Goal: Feedback & Contribution: Leave review/rating

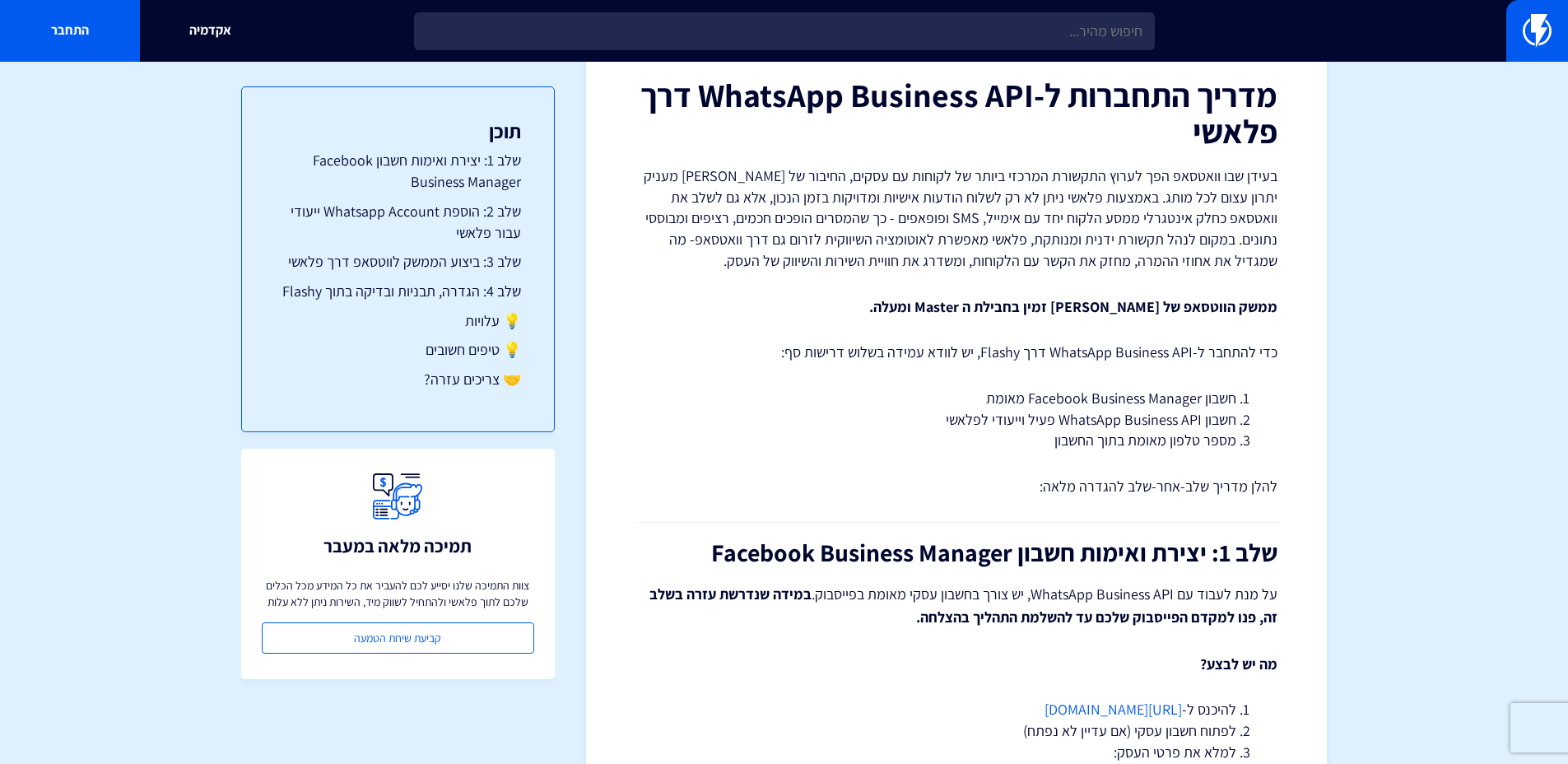
scroll to position [415, 0]
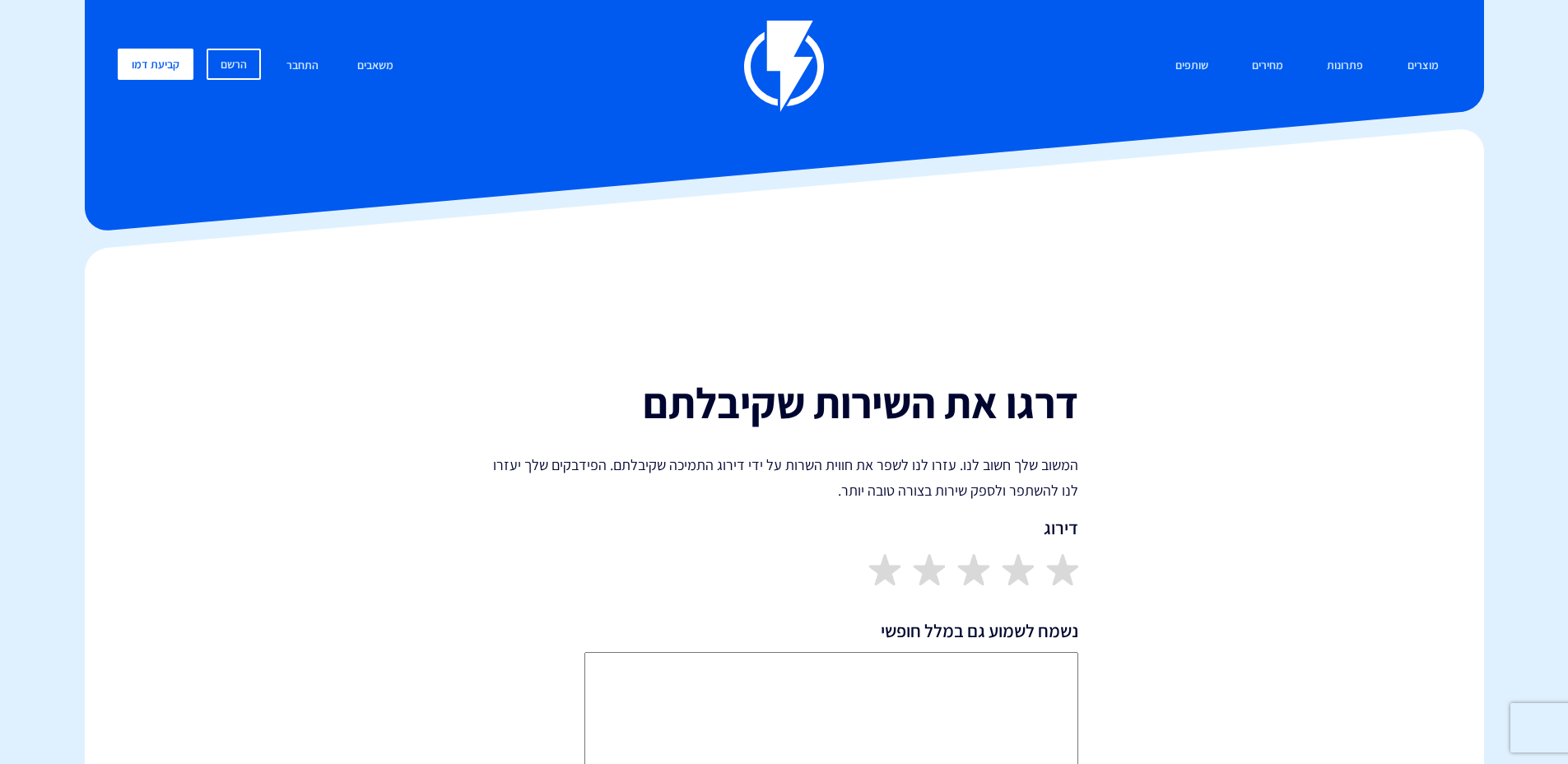
click at [1057, 566] on img at bounding box center [1062, 569] width 32 height 32
click at [906, 578] on div at bounding box center [784, 569] width 588 height 32
click at [892, 581] on img at bounding box center [883, 569] width 32 height 32
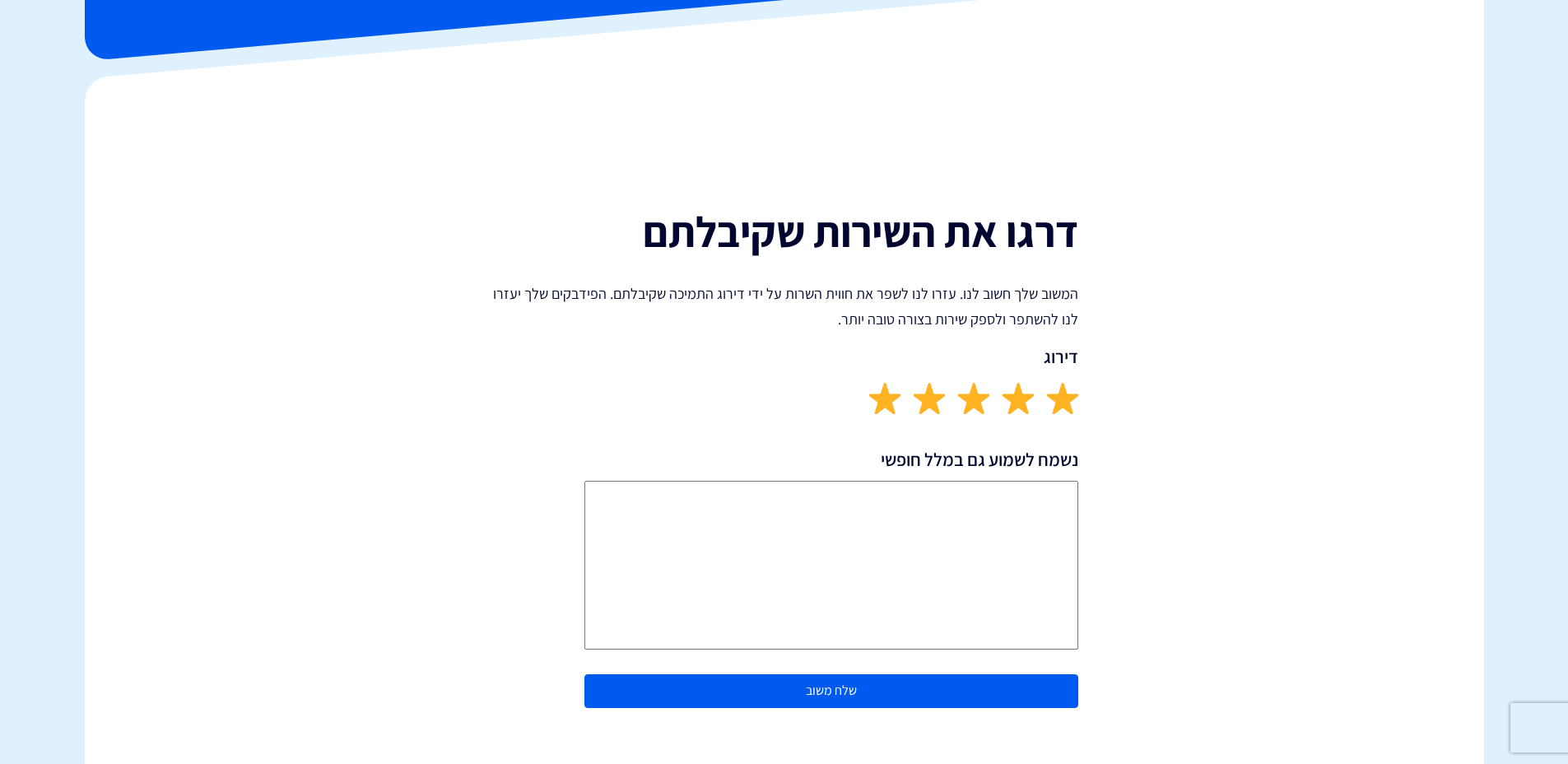
scroll to position [172, 0]
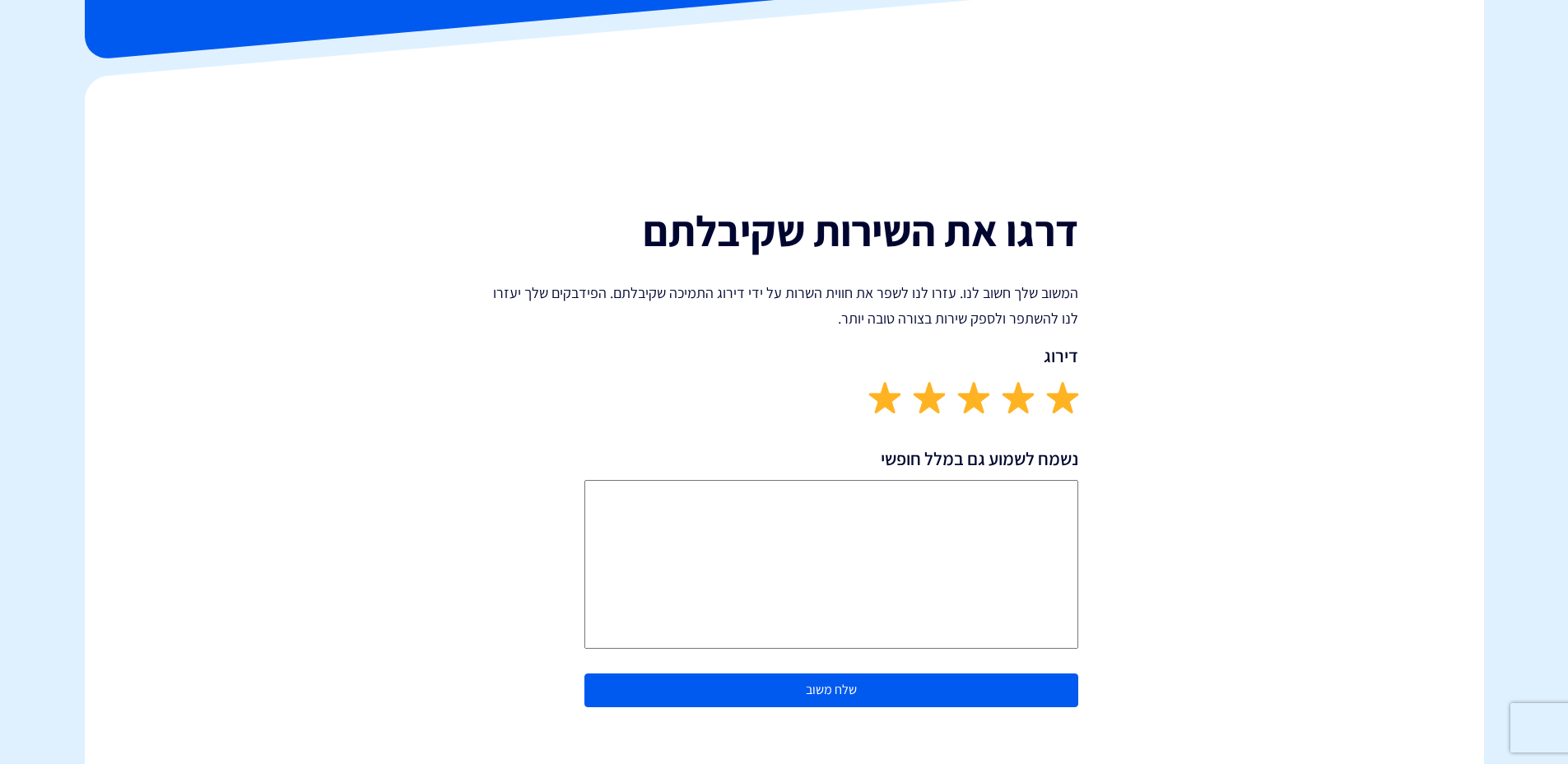
drag, startPoint x: 903, startPoint y: 606, endPoint x: 893, endPoint y: 587, distance: 21.5
click at [903, 604] on textarea "נשמח לשמוע גם במלל חופשי" at bounding box center [831, 564] width 493 height 169
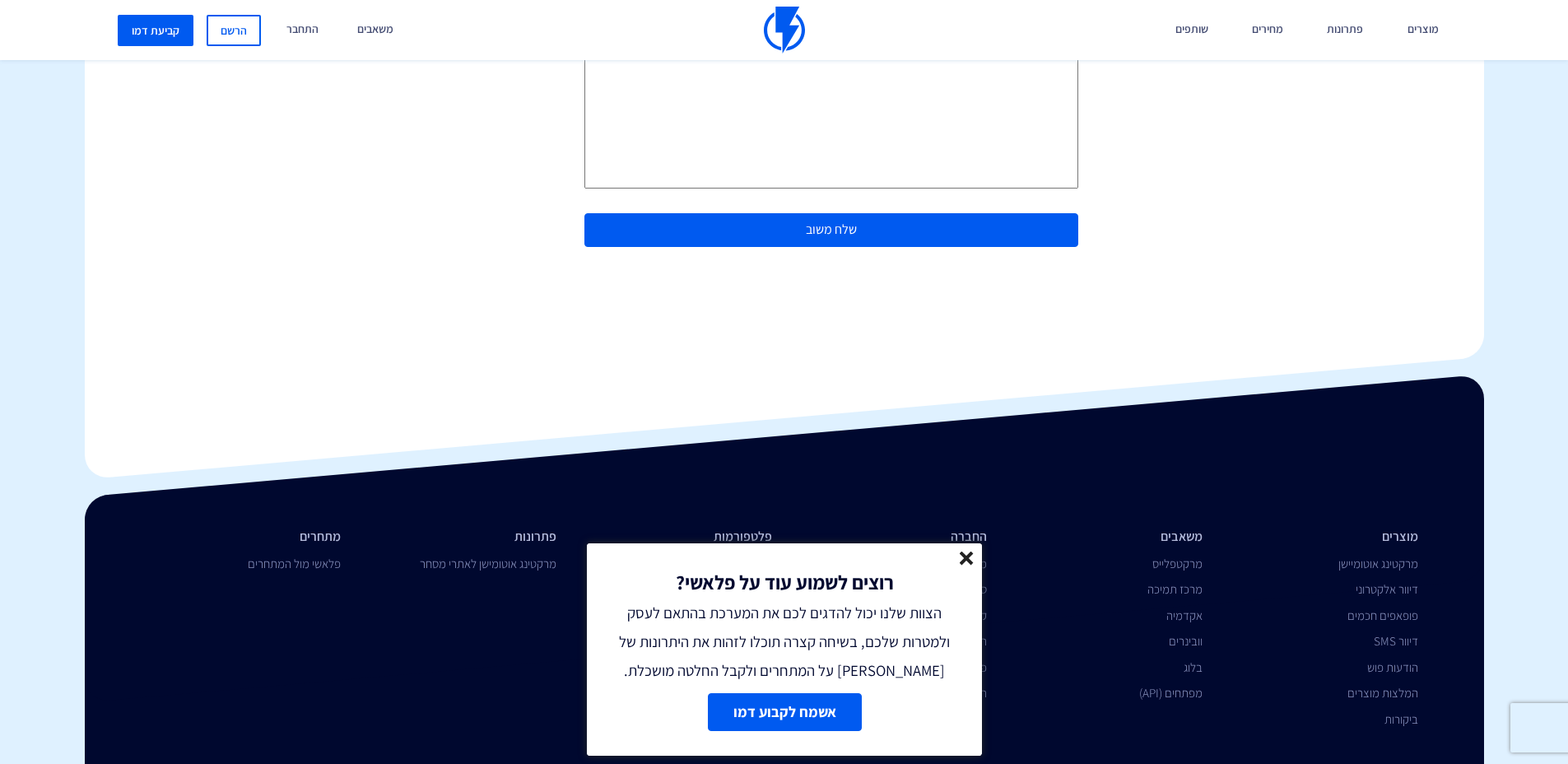
scroll to position [304, 0]
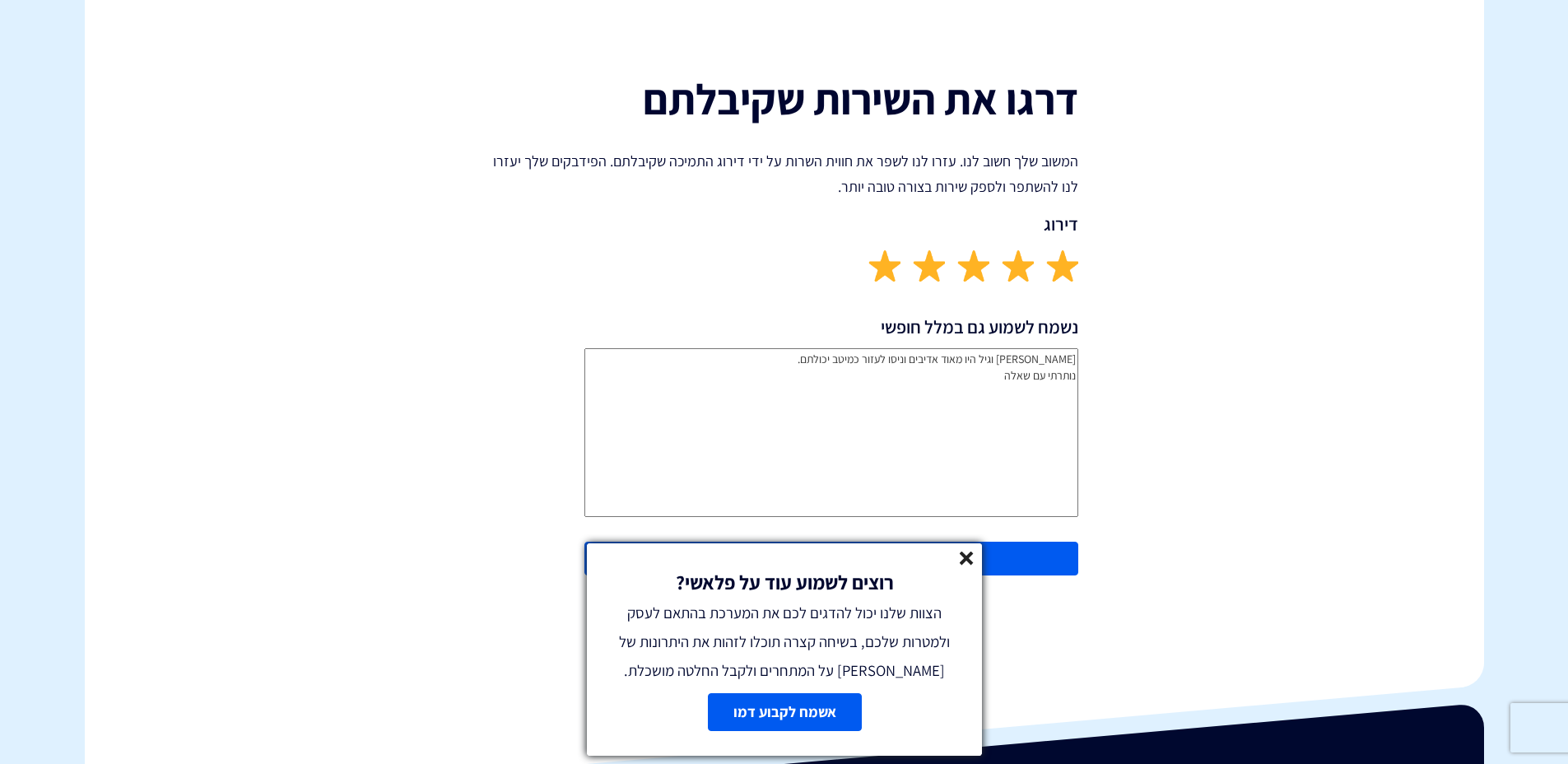
click at [892, 412] on textarea "עדן וגיל היו מאוד אדיבים וניסו לעזור כמיטב יכולתם. נותרתי עם שאלה" at bounding box center [831, 433] width 493 height 169
click at [981, 371] on textarea "עדן וגיל היו מאוד אדיבים וניסו לעזור כמיטב יכולתם. נותרתי עם שאלה לגביה פתחתי כ…" at bounding box center [831, 433] width 493 height 169
click at [978, 559] on div "רוצים לשמוע עוד על פלאשי? הצוות שלנו יכול להדגים לכם את המערכת בהתאם לעסק ולמטר…" at bounding box center [784, 614] width 395 height 142
click at [973, 560] on icon at bounding box center [967, 559] width 14 height 14
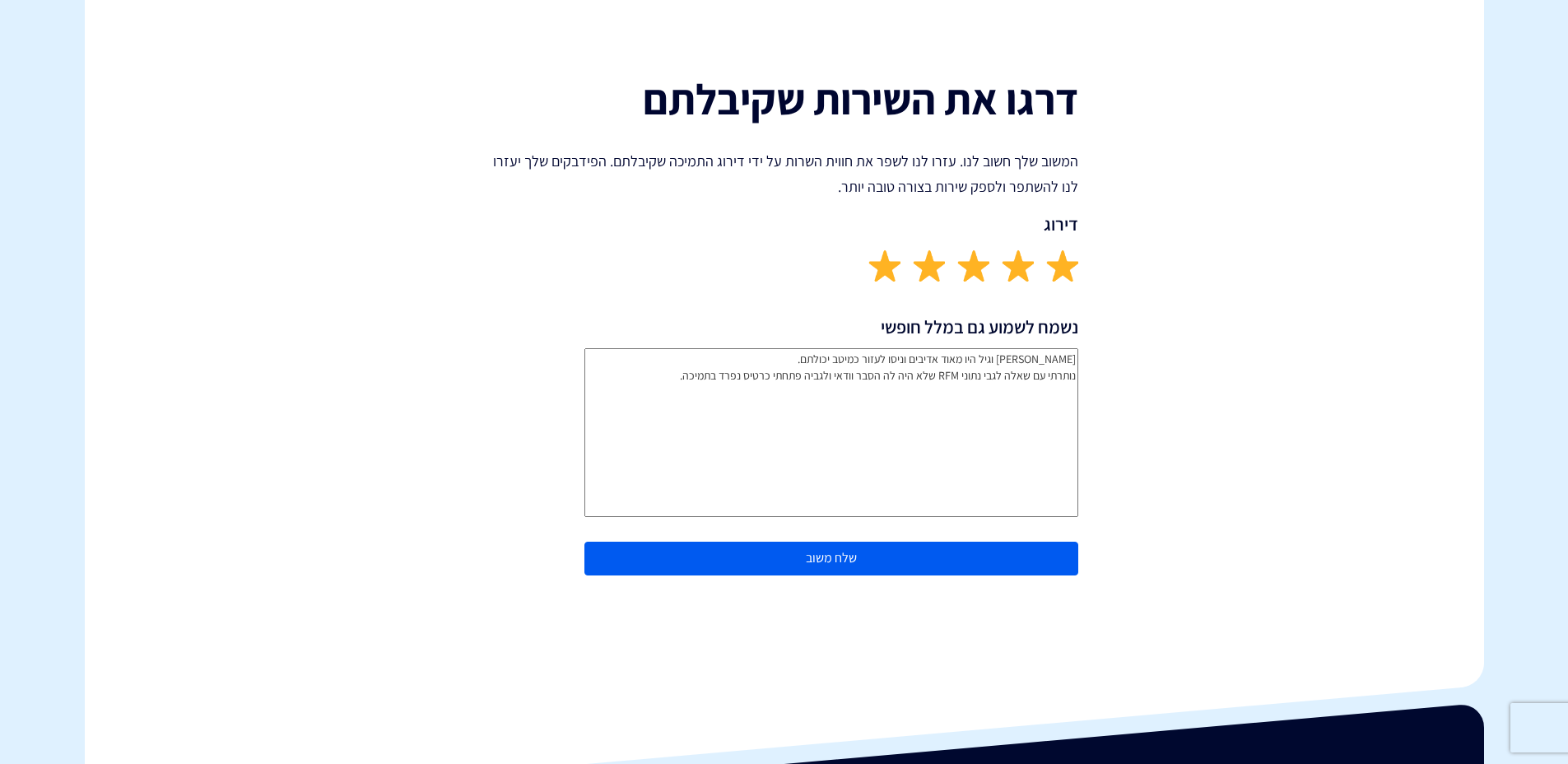
click at [836, 377] on textarea "עדן וגיל היו מאוד אדיבים וניסו לעזור כמיטב יכולתם. נותרתי עם שאלה לגבי נתוני RF…" at bounding box center [831, 433] width 493 height 169
type textarea "עדן וגיל היו מאוד אדיבים וניסו לעזור כמיטב יכולתם. נותרתי עם שאלה לגבי נתוני RF…"
click at [875, 567] on button "שלח משוב" at bounding box center [831, 558] width 493 height 34
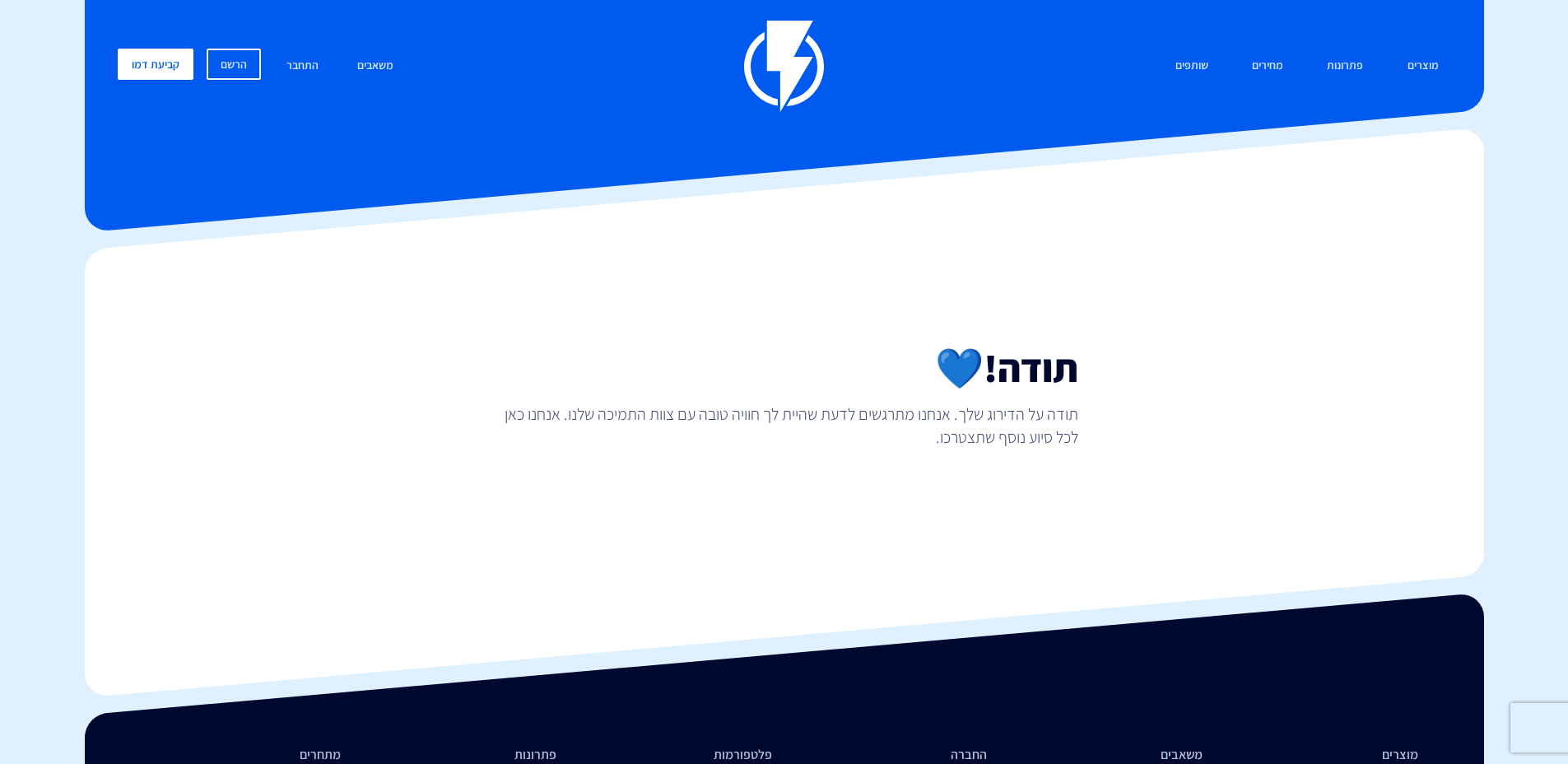
click at [1082, 230] on div "מוצרים שיווק אוטומטי הפכו את השיווק לאוטומטי דיוור אלקטרוני שלחו את המסר הנכון …" at bounding box center [784, 521] width 1399 height 1041
